Goal: Task Accomplishment & Management: Manage account settings

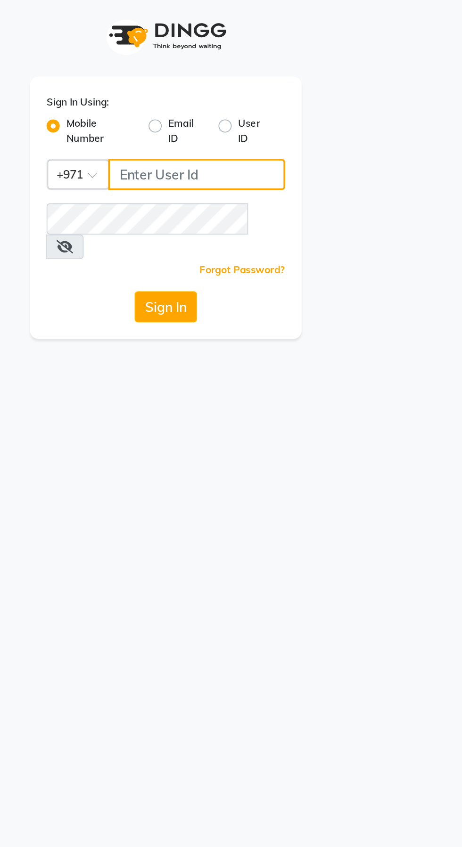
click at [224, 106] on input "Username" at bounding box center [248, 103] width 101 height 18
type input "526006747"
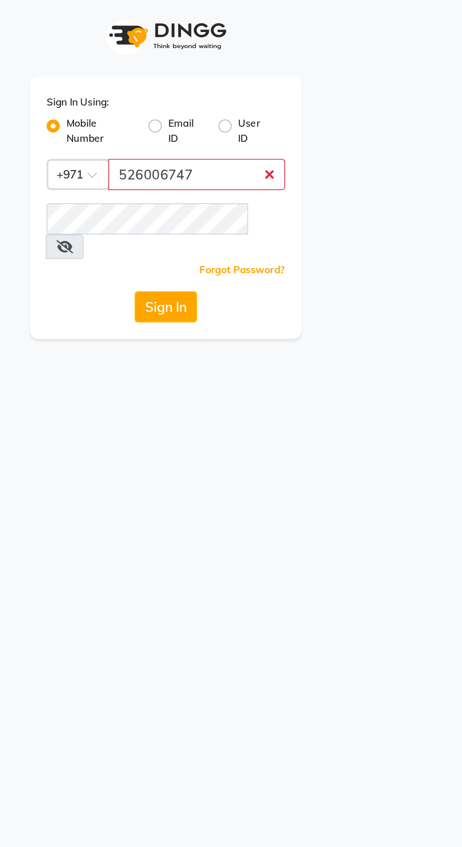
click at [213, 170] on button "Sign In" at bounding box center [231, 179] width 36 height 18
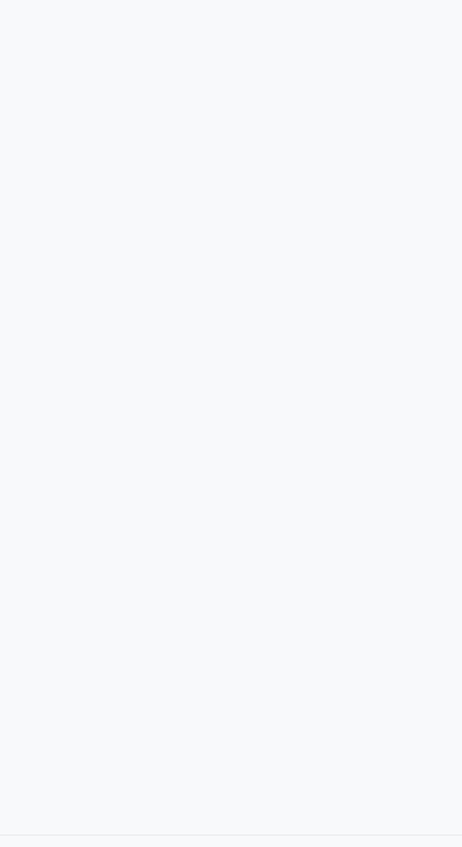
select select "en"
